Goal: Use online tool/utility: Use online tool/utility

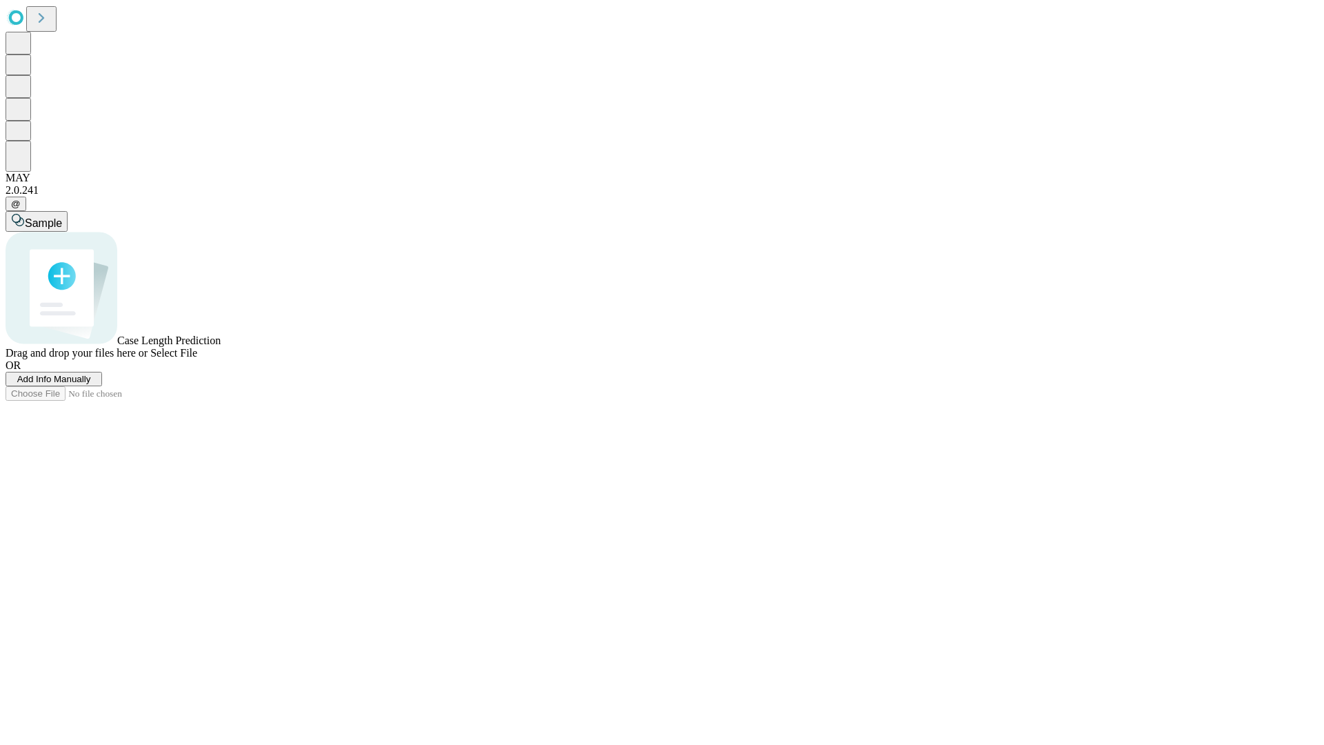
click at [91, 384] on span "Add Info Manually" at bounding box center [54, 379] width 74 height 10
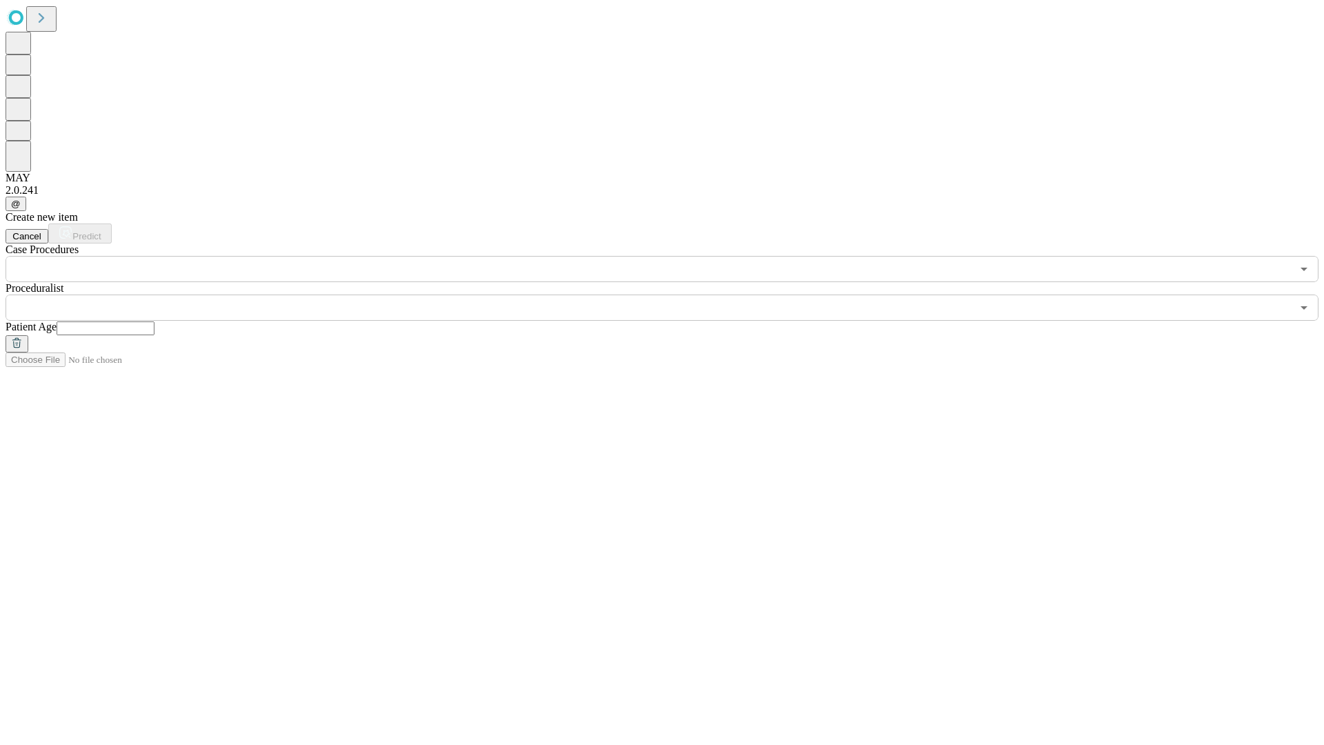
click at [154, 321] on input "text" at bounding box center [106, 328] width 98 height 14
type input "**"
click at [672, 295] on input "text" at bounding box center [649, 308] width 1286 height 26
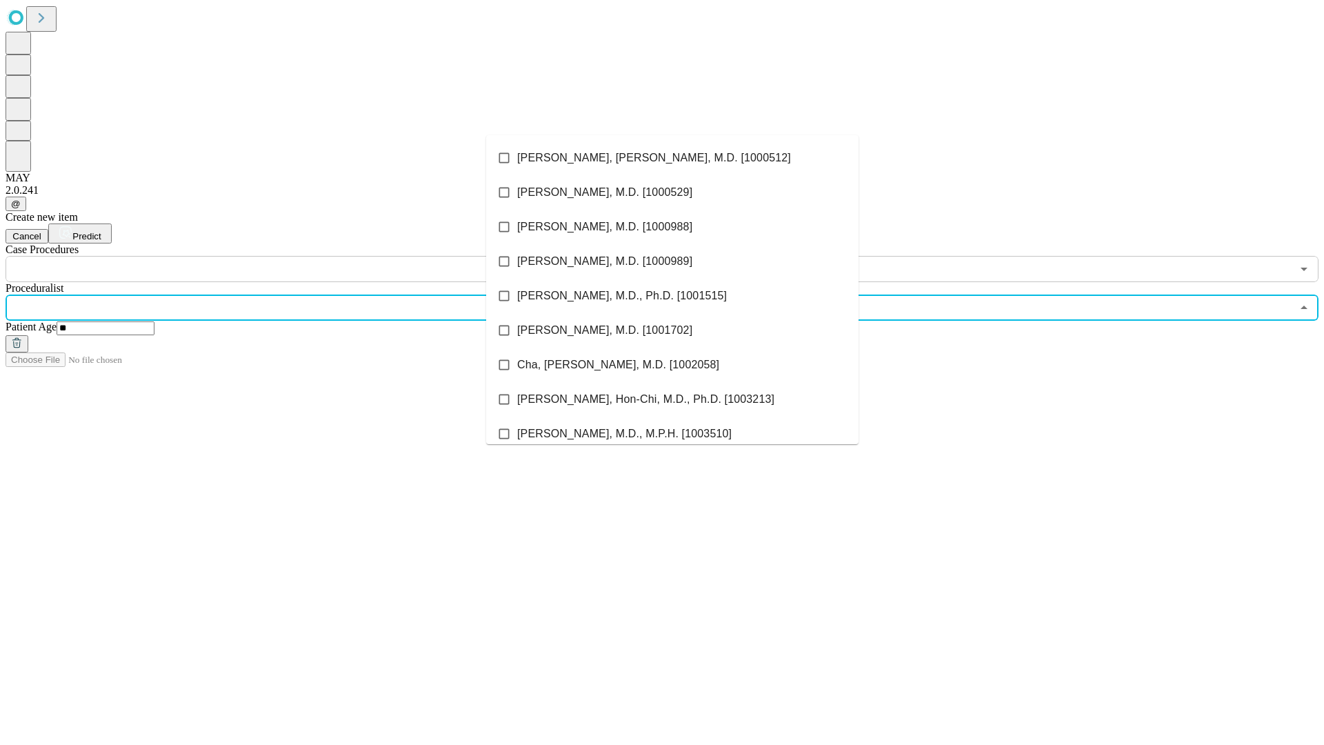
click at [672, 158] on li "[PERSON_NAME], [PERSON_NAME], M.D. [1000512]" at bounding box center [672, 158] width 372 height 34
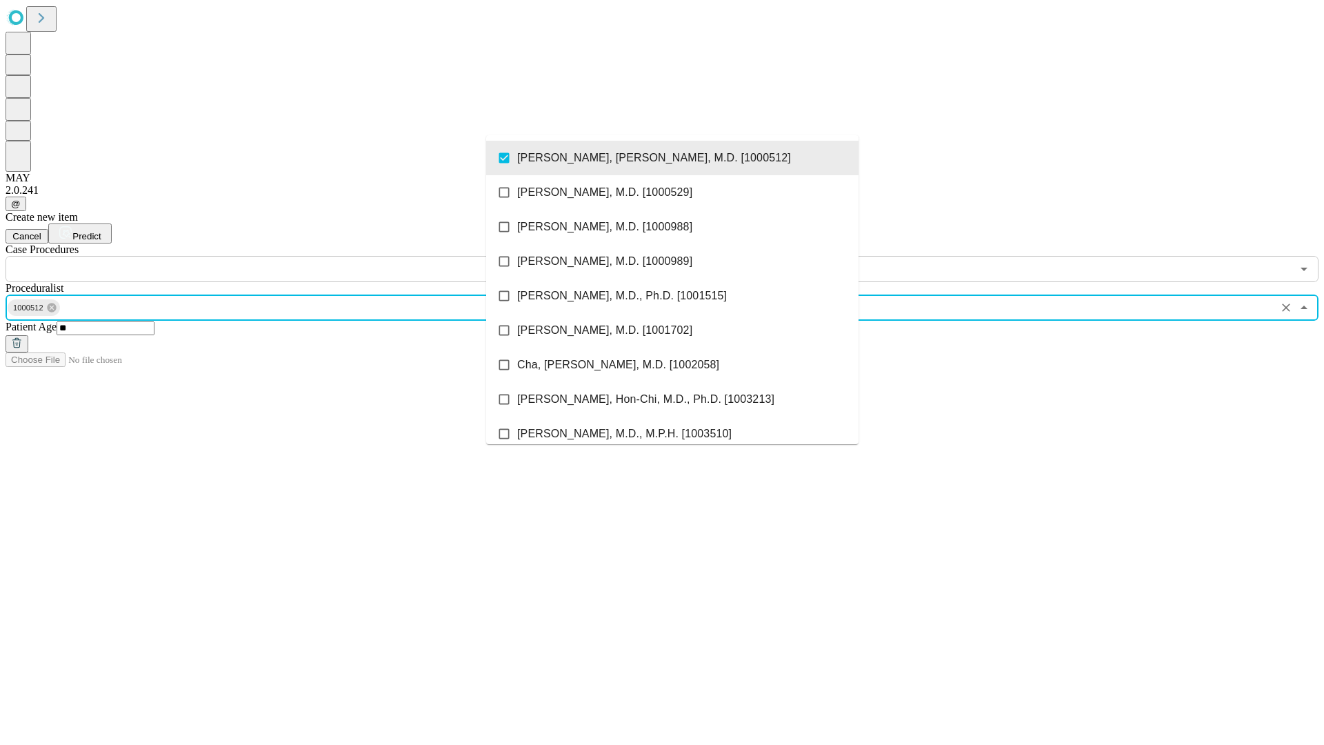
click at [290, 256] on input "text" at bounding box center [649, 269] width 1286 height 26
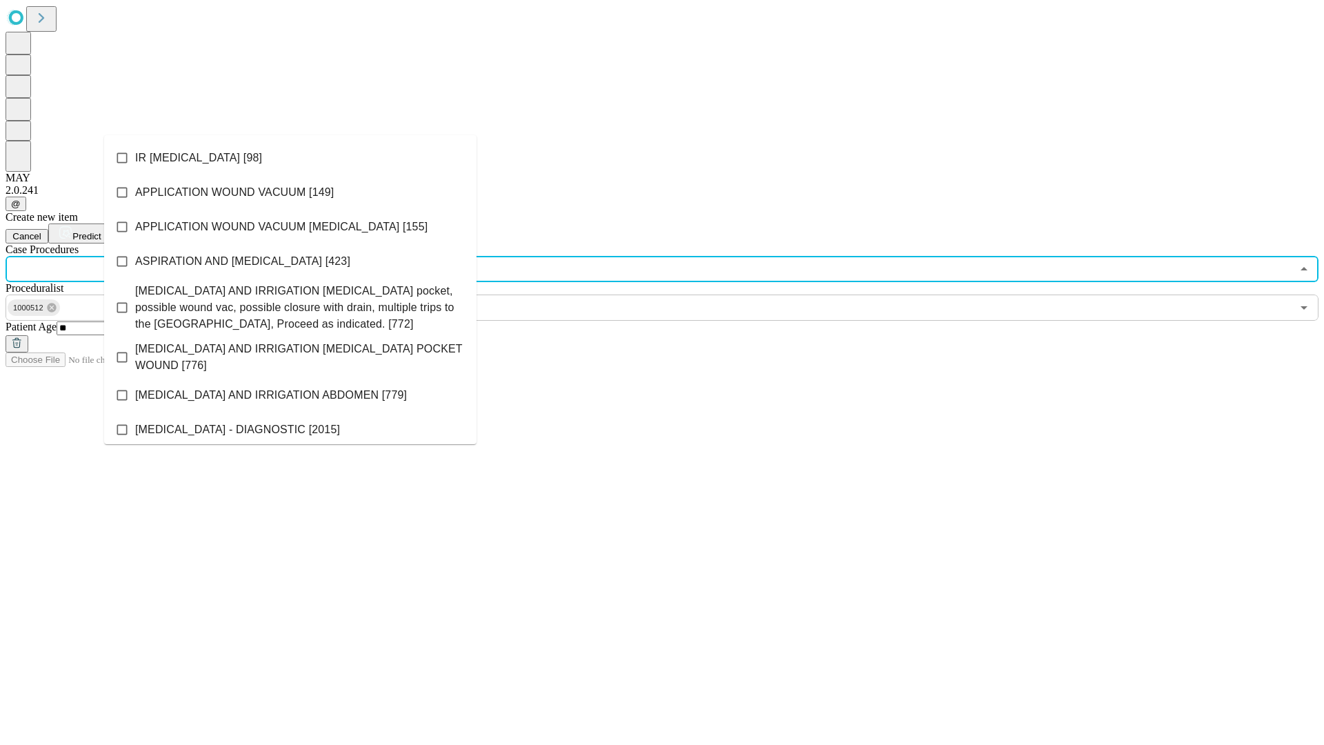
click at [290, 158] on li "IR [MEDICAL_DATA] [98]" at bounding box center [290, 158] width 372 height 34
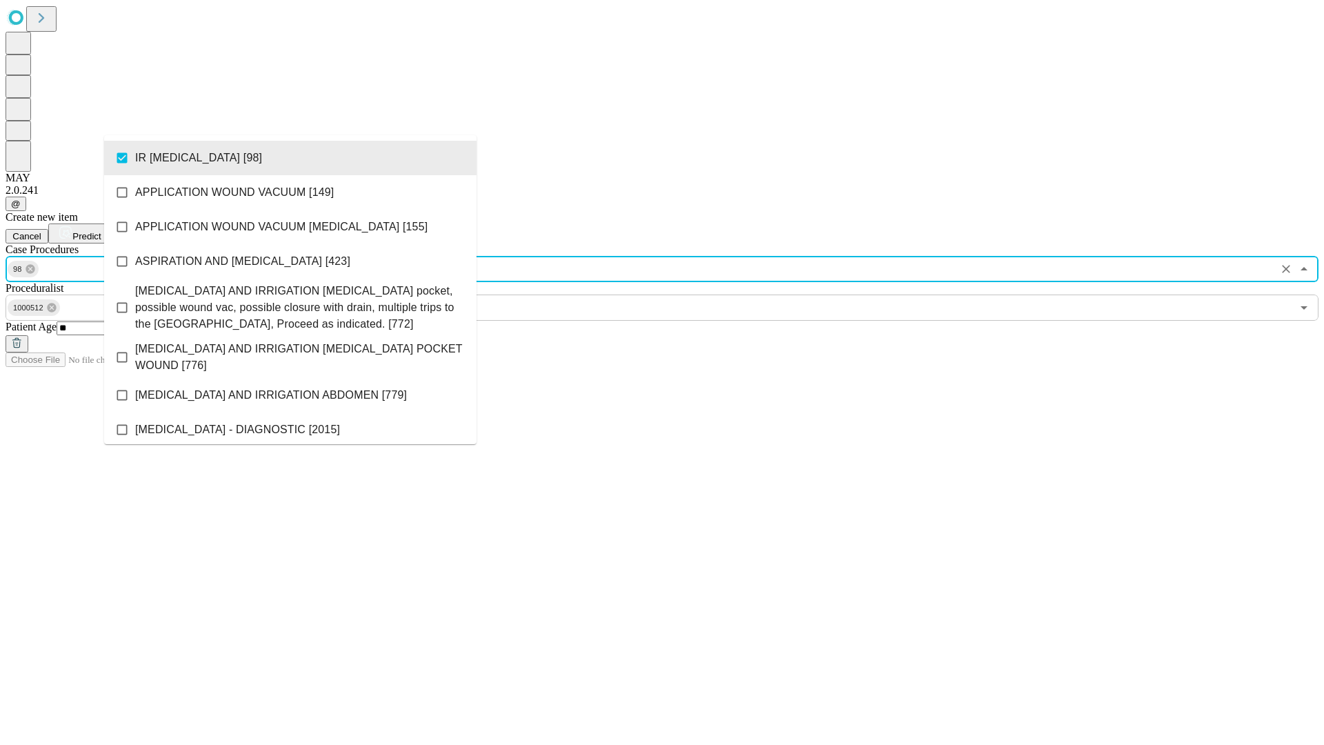
click at [101, 231] on span "Predict" at bounding box center [86, 236] width 28 height 10
